Goal: Task Accomplishment & Management: Manage account settings

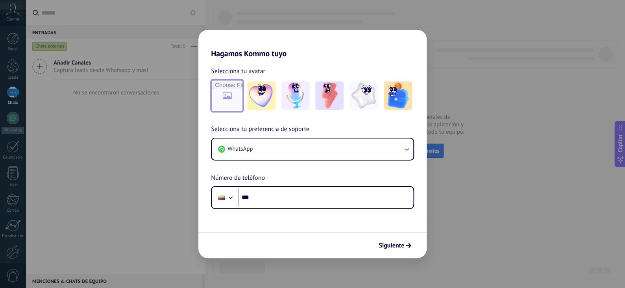
click at [229, 96] on input "file" at bounding box center [227, 95] width 31 height 31
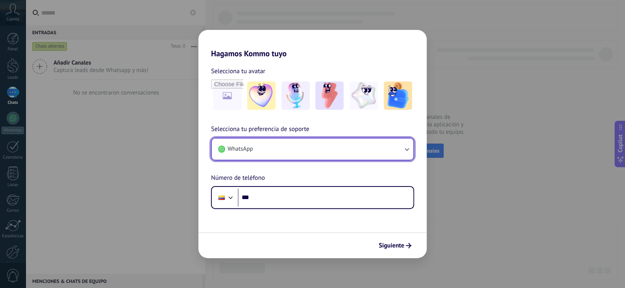
click at [396, 148] on button "WhatsApp" at bounding box center [313, 149] width 202 height 21
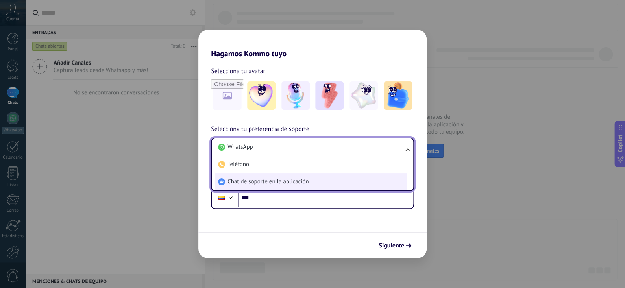
click at [253, 185] on span "Chat de soporte en la aplicación" at bounding box center [267, 182] width 81 height 8
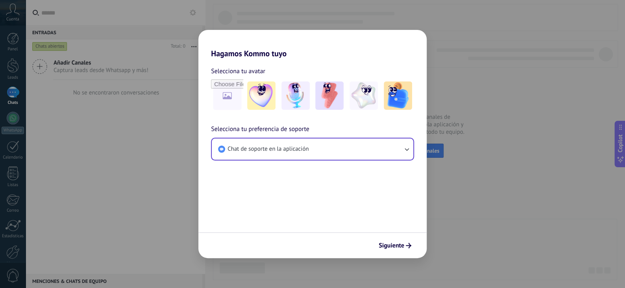
click at [396, 246] on span "Siguiente" at bounding box center [392, 246] width 26 height 6
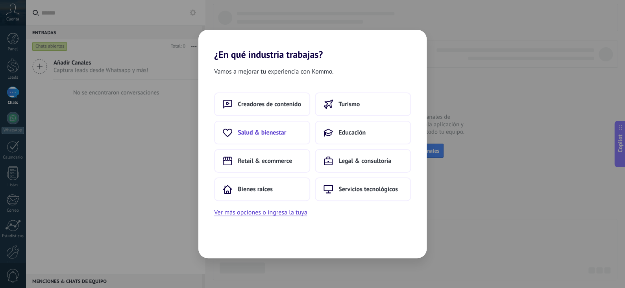
click at [257, 129] on span "Salud & bienestar" at bounding box center [262, 133] width 48 height 8
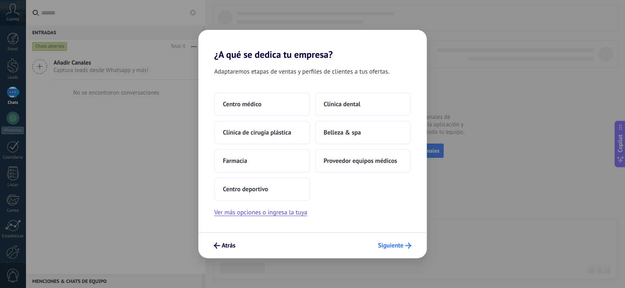
click at [398, 246] on span "Siguiente" at bounding box center [391, 246] width 26 height 6
click at [258, 213] on button "Ver más opciones o ingresa la tuya" at bounding box center [260, 212] width 93 height 10
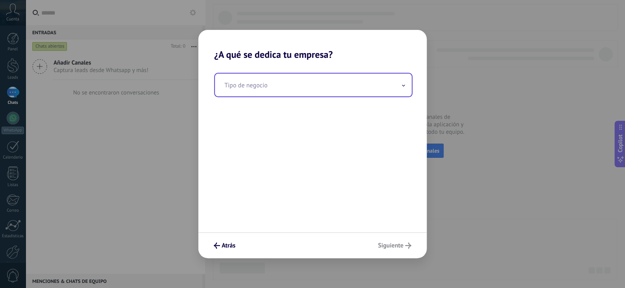
click at [293, 88] on input "text" at bounding box center [313, 85] width 197 height 23
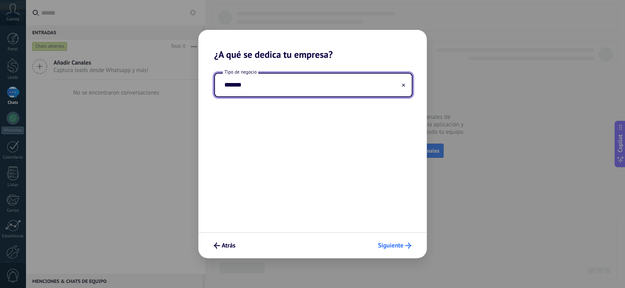
type input "*******"
click at [401, 245] on span "Siguiente" at bounding box center [391, 246] width 26 height 6
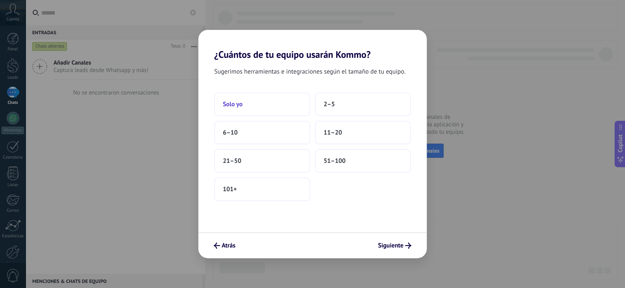
click at [266, 106] on button "Solo yo" at bounding box center [262, 104] width 96 height 24
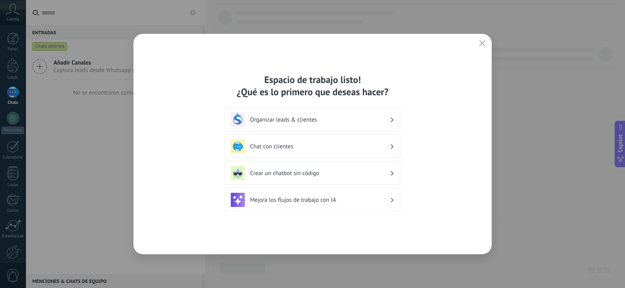
click at [303, 120] on h3 "Organizar leads & clientes" at bounding box center [320, 119] width 140 height 7
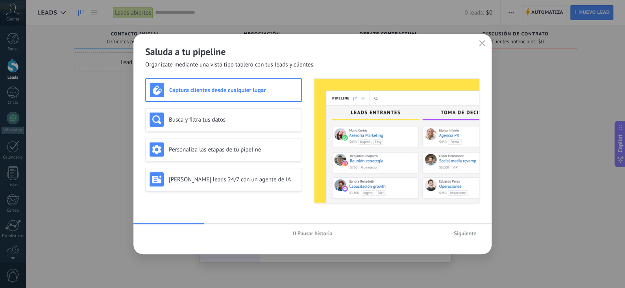
click at [466, 233] on span "Siguiente" at bounding box center [465, 234] width 22 height 6
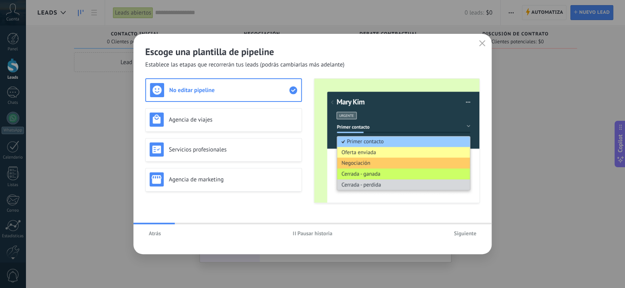
click at [466, 233] on span "Siguiente" at bounding box center [465, 234] width 22 height 6
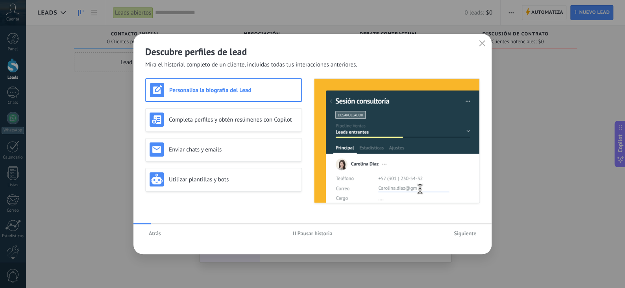
click at [466, 233] on span "Siguiente" at bounding box center [465, 234] width 22 height 6
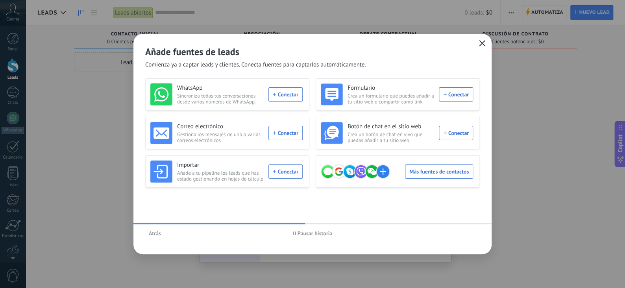
click at [484, 44] on icon "button" at bounding box center [482, 43] width 6 height 6
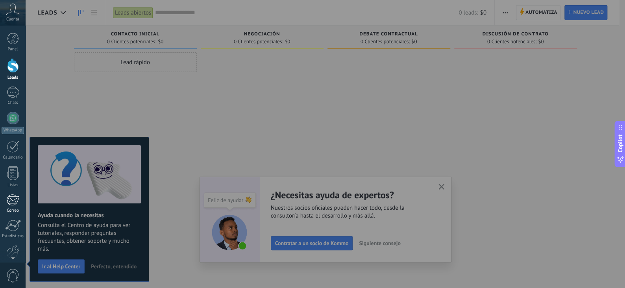
click at [13, 200] on div at bounding box center [12, 200] width 13 height 12
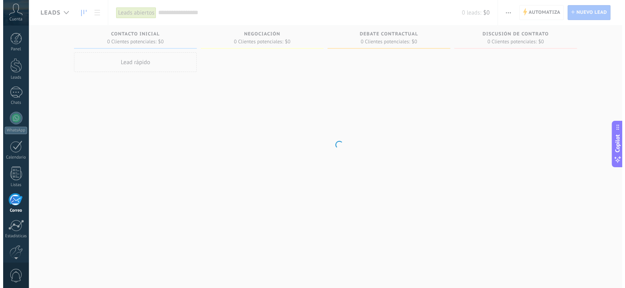
scroll to position [39, 0]
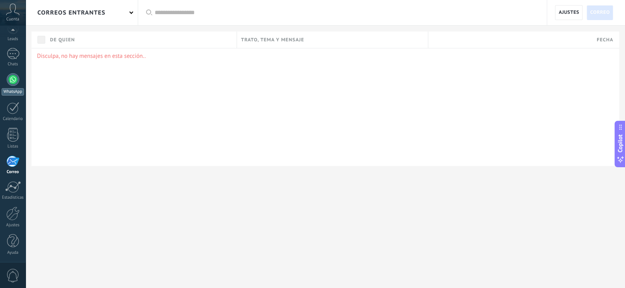
click at [13, 80] on div at bounding box center [13, 79] width 13 height 13
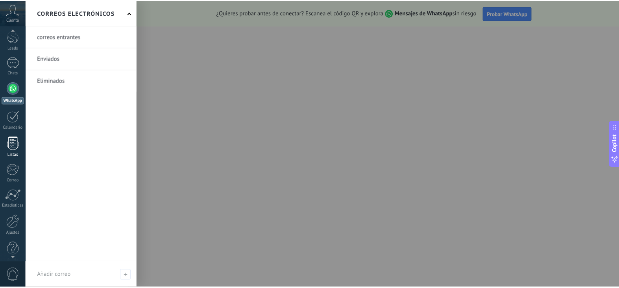
scroll to position [39, 0]
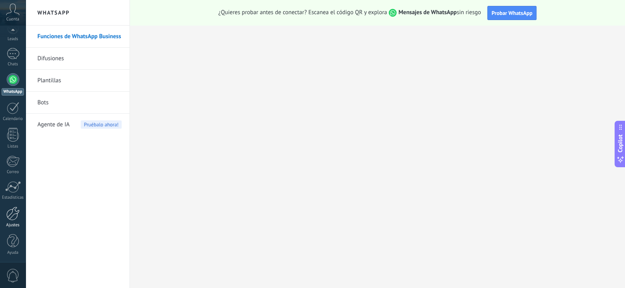
click at [18, 213] on div at bounding box center [12, 214] width 13 height 14
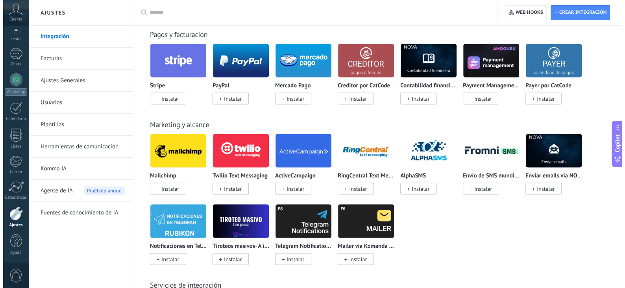
scroll to position [1141, 0]
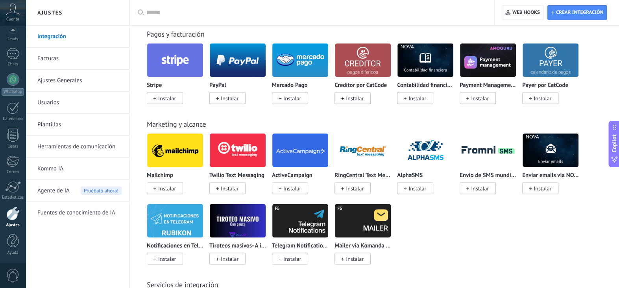
click at [176, 155] on img at bounding box center [175, 150] width 56 height 38
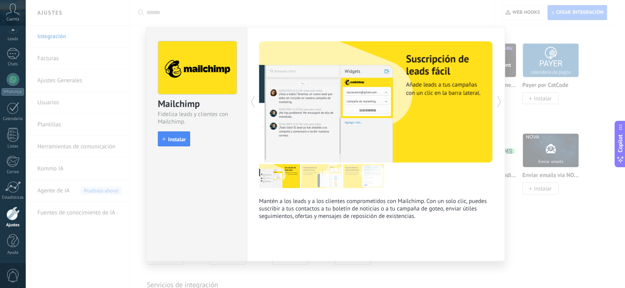
click at [499, 104] on icon at bounding box center [499, 102] width 8 height 16
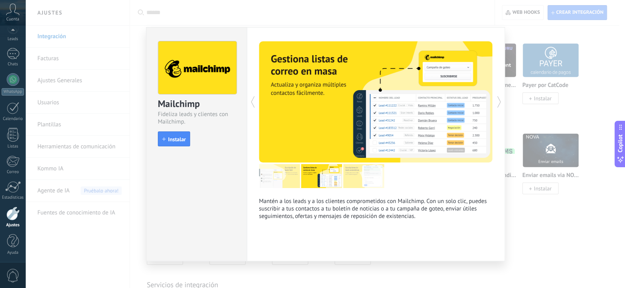
click at [499, 104] on icon at bounding box center [499, 102] width 8 height 16
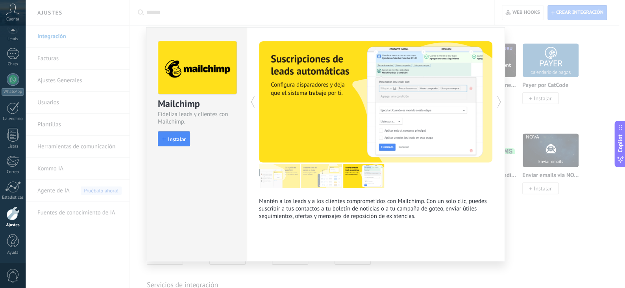
click at [499, 104] on icon at bounding box center [499, 102] width 8 height 16
